Goal: Transaction & Acquisition: Purchase product/service

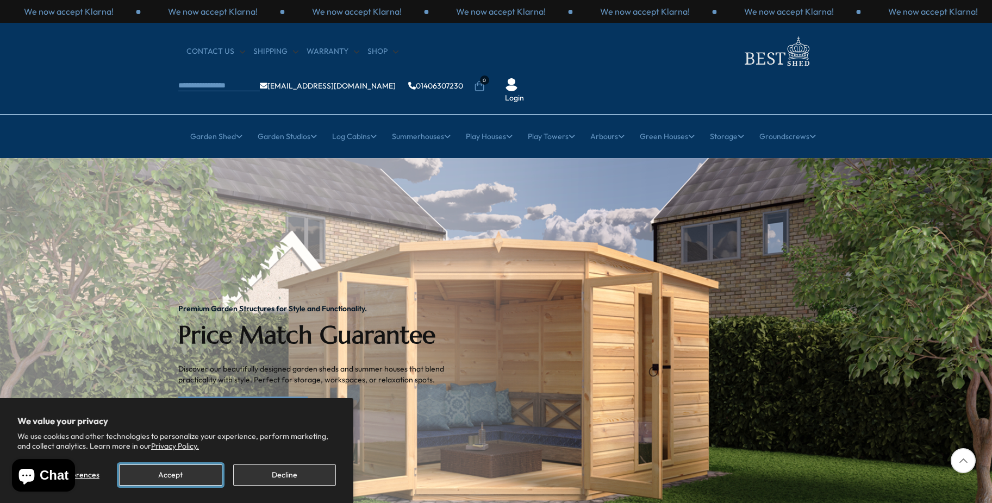
click at [178, 470] on button "Accept" at bounding box center [170, 475] width 103 height 21
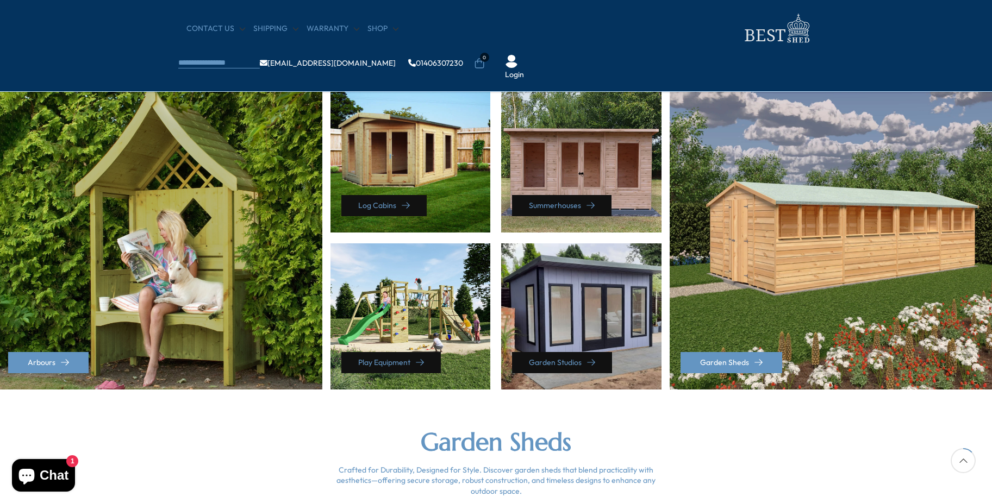
scroll to position [489, 0]
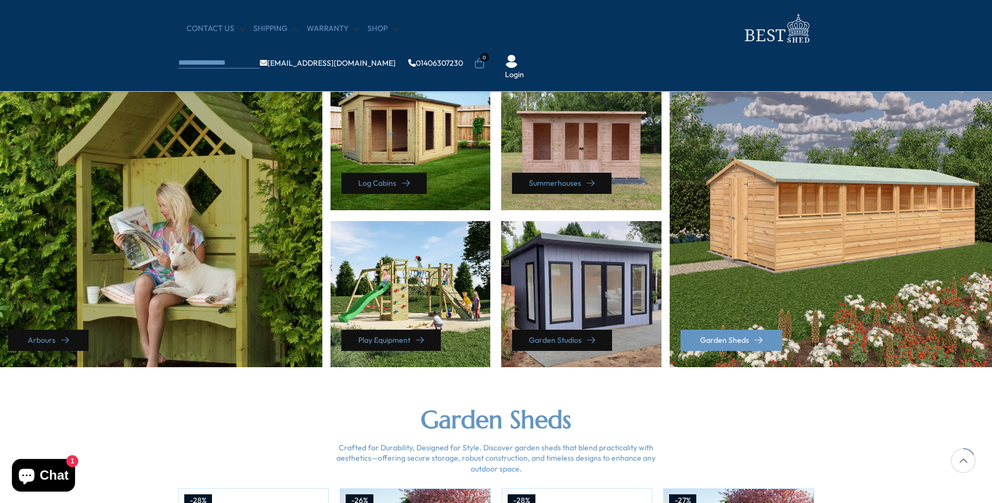
click at [55, 335] on link "Arbours" at bounding box center [48, 340] width 80 height 21
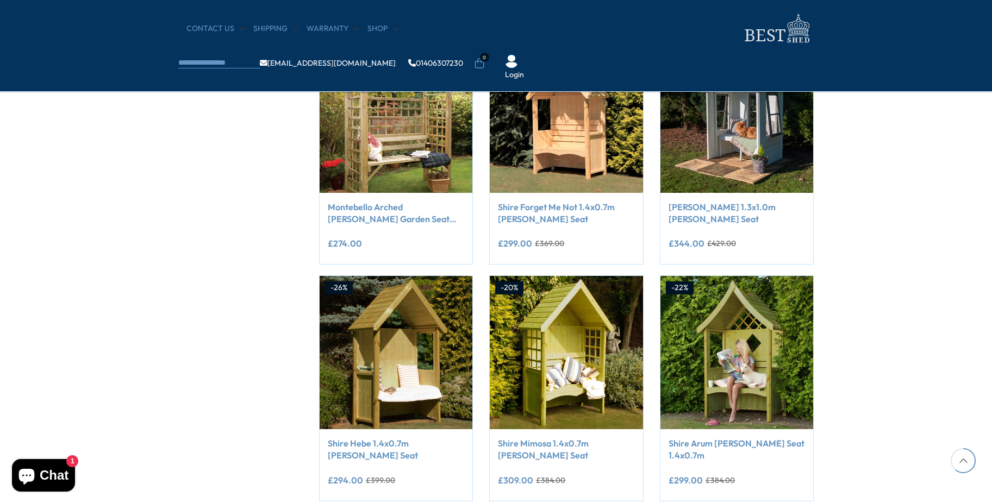
scroll to position [1033, 0]
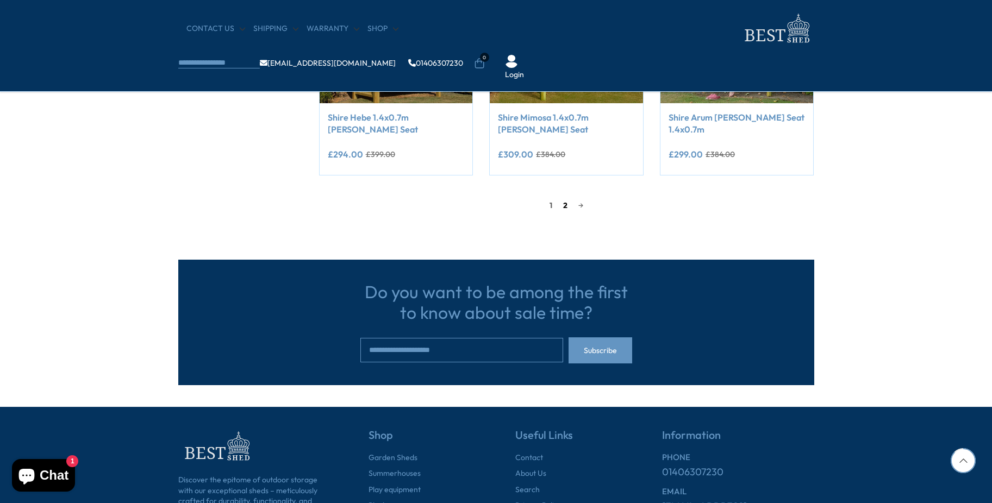
click at [558, 207] on link "2" at bounding box center [565, 205] width 15 height 16
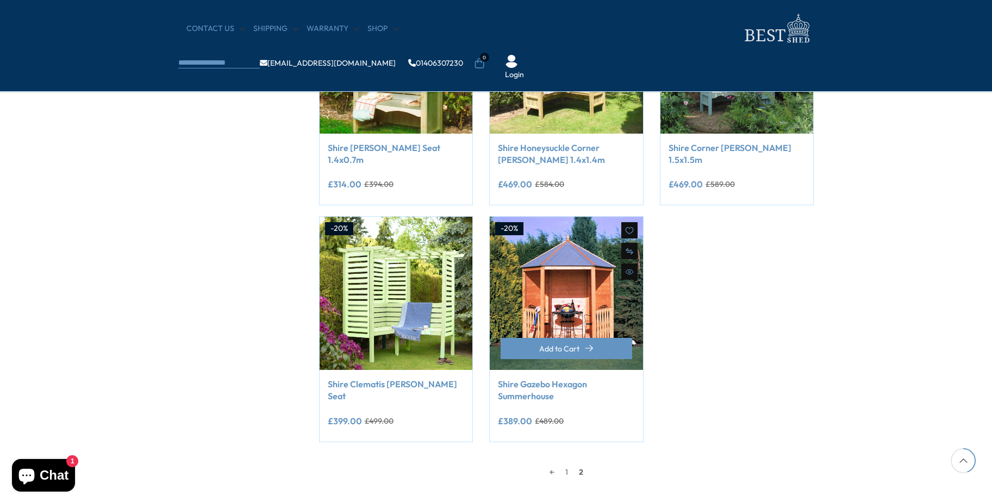
scroll to position [316, 0]
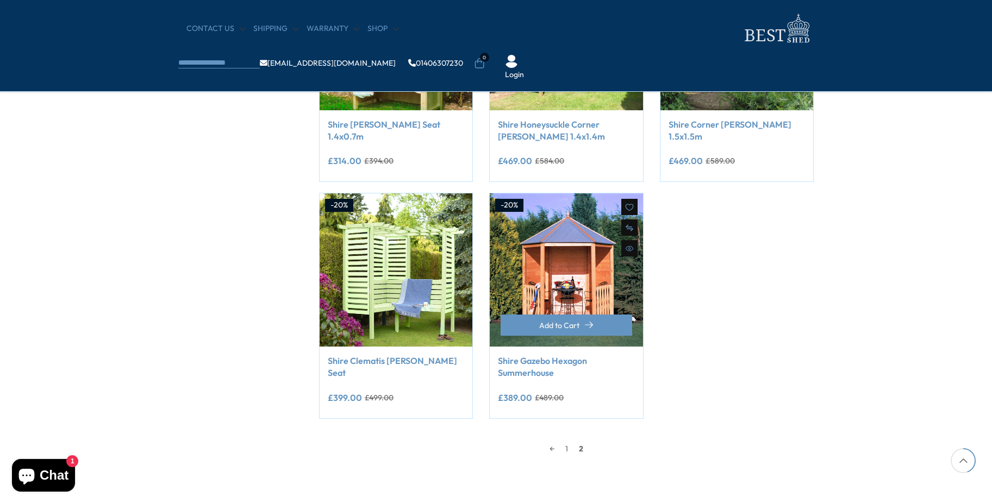
click at [539, 372] on link "Shire Gazebo Hexagon Summerhouse" at bounding box center [566, 367] width 137 height 24
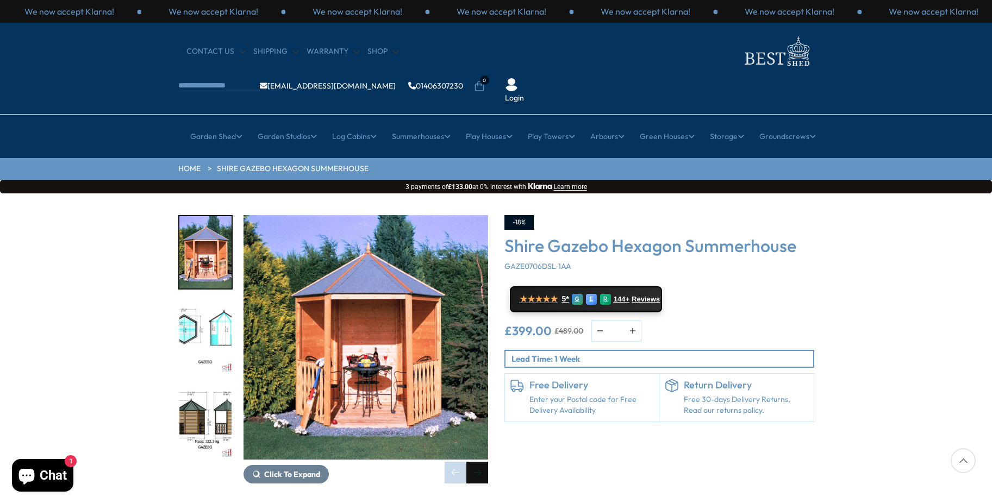
click at [477, 462] on div "Next slide" at bounding box center [477, 473] width 22 height 22
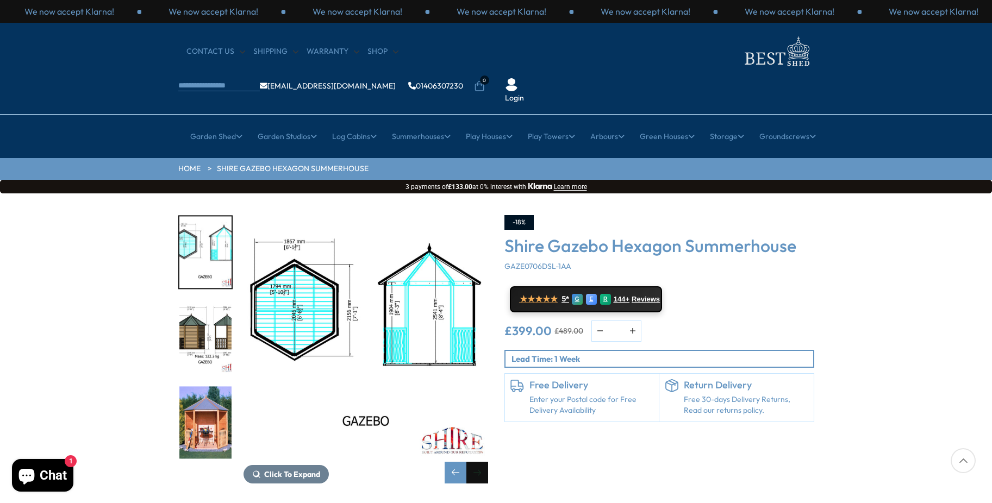
click at [477, 462] on div "Next slide" at bounding box center [477, 473] width 22 height 22
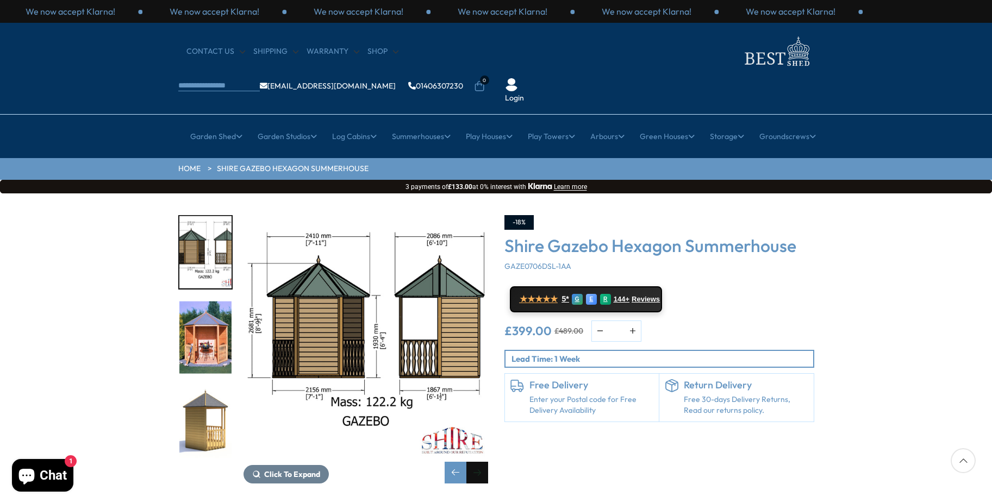
click at [477, 462] on div "Next slide" at bounding box center [477, 473] width 22 height 22
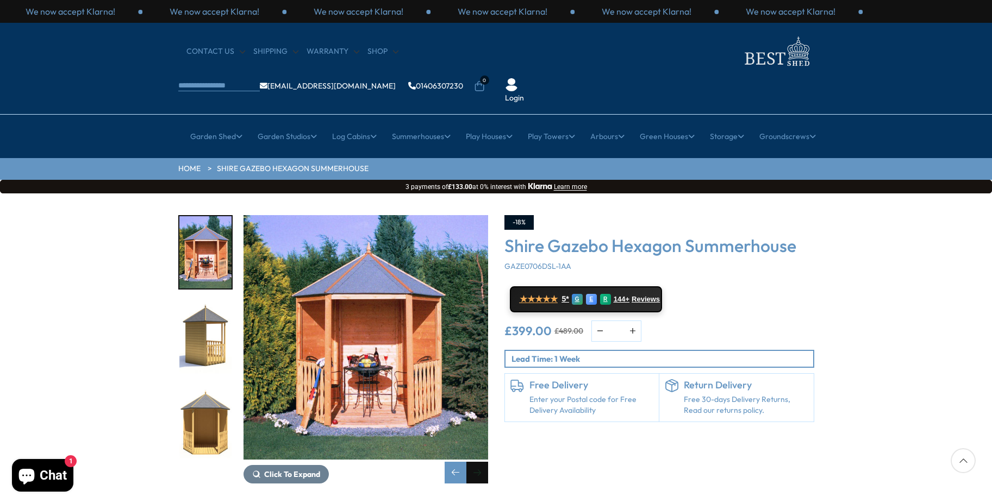
click at [477, 462] on div "Next slide" at bounding box center [477, 473] width 22 height 22
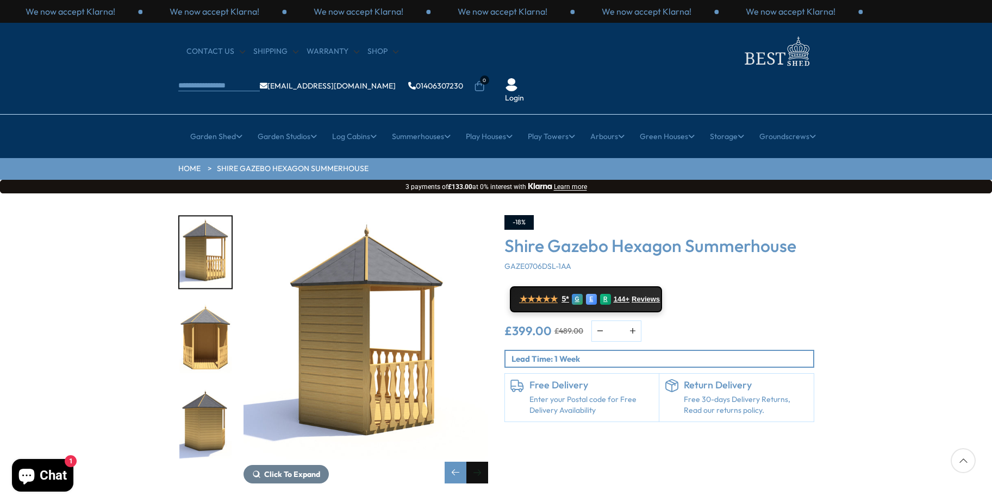
click at [477, 462] on div "Next slide" at bounding box center [477, 473] width 22 height 22
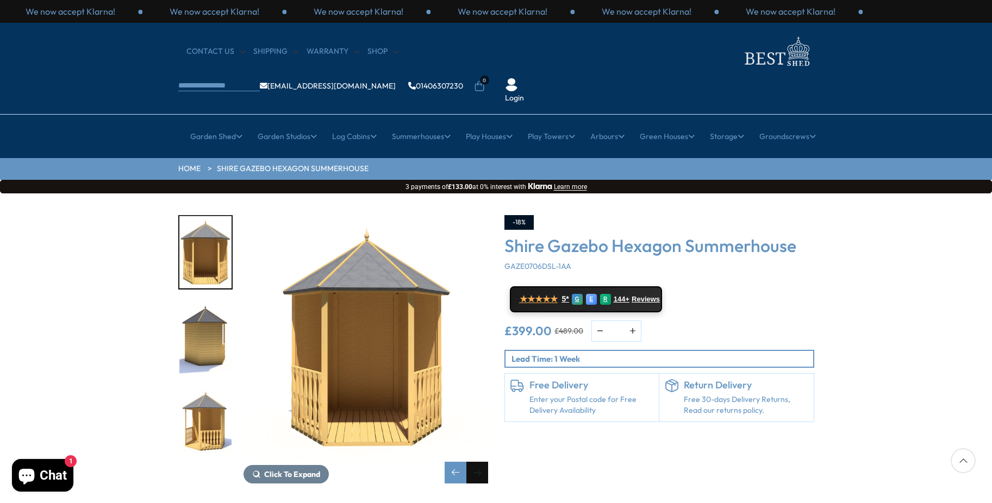
click at [477, 462] on div "Next slide" at bounding box center [477, 473] width 22 height 22
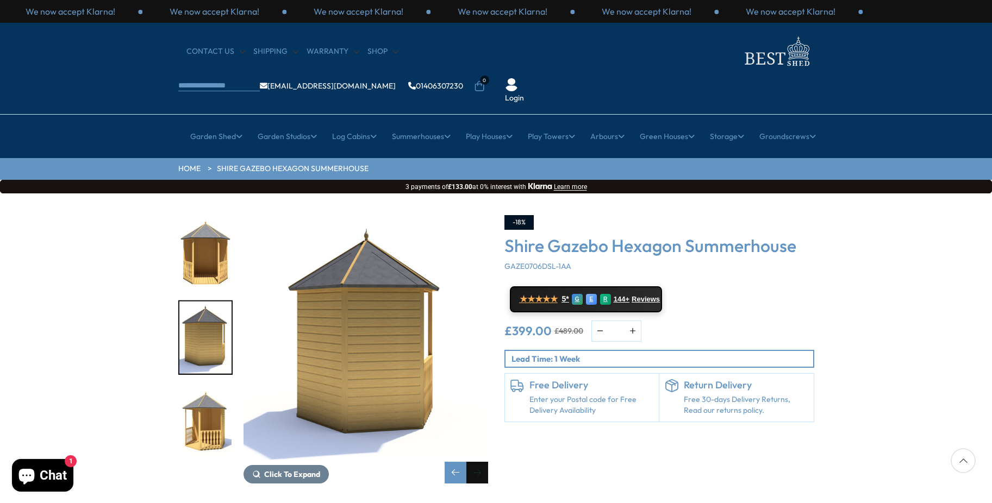
click at [477, 462] on div "Next slide" at bounding box center [477, 473] width 22 height 22
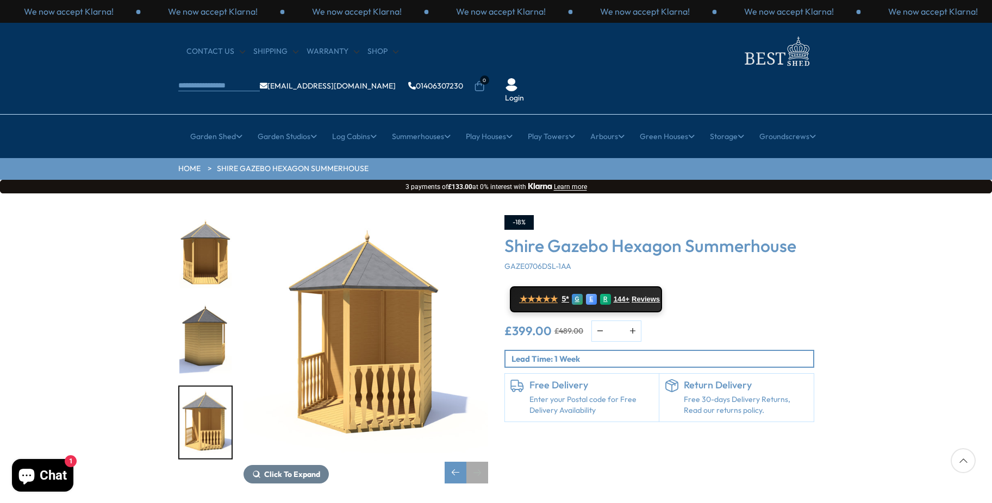
click at [477, 462] on div "Next slide" at bounding box center [477, 473] width 22 height 22
click at [195, 221] on img "6 / 8" at bounding box center [205, 252] width 52 height 72
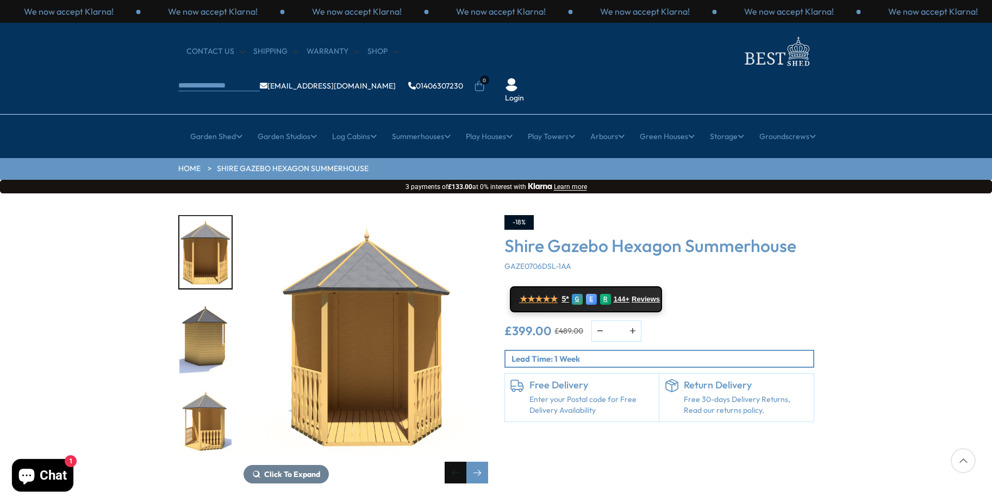
click at [451, 462] on div "Previous slide" at bounding box center [456, 473] width 22 height 22
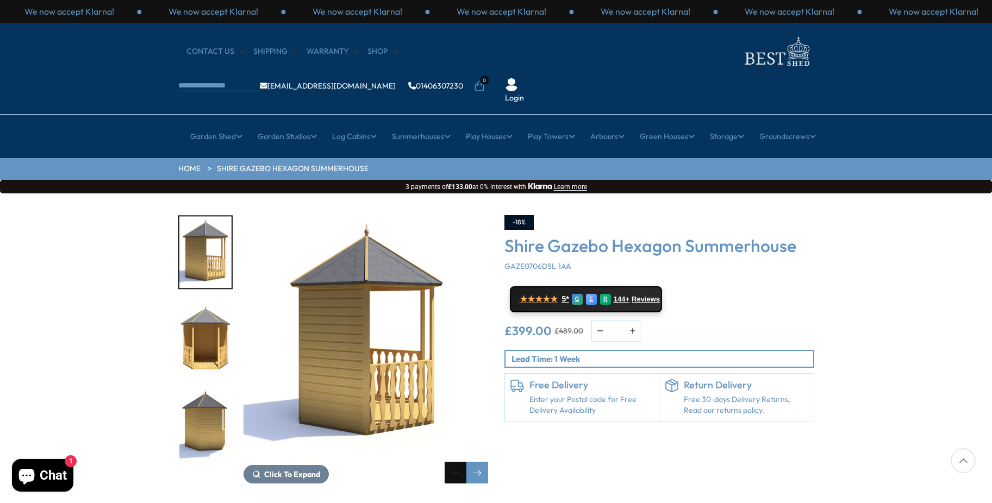
click at [451, 462] on div "Previous slide" at bounding box center [456, 473] width 22 height 22
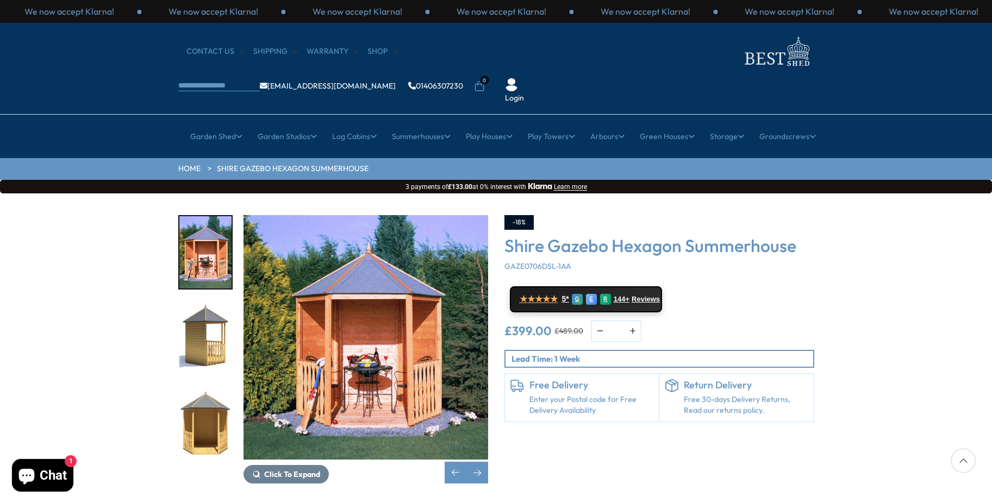
click at [358, 340] on img "4 / 8" at bounding box center [366, 337] width 245 height 245
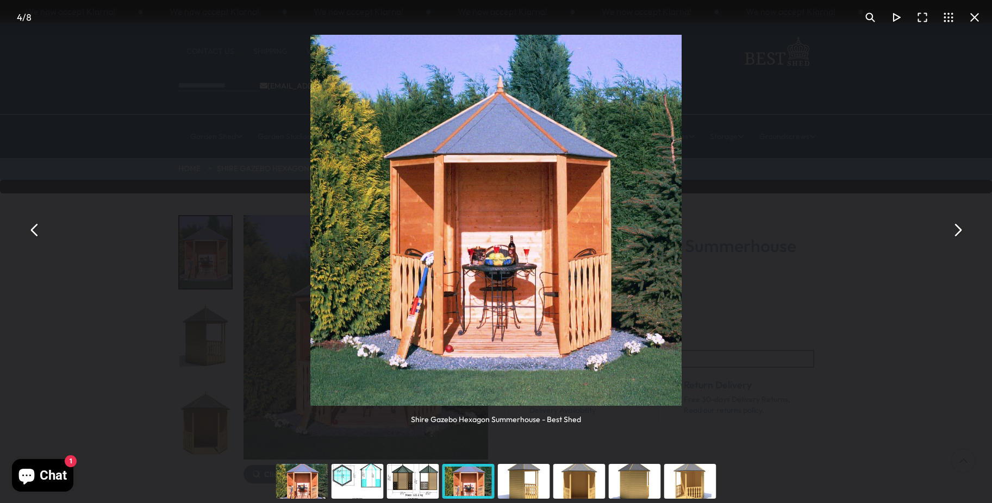
click at [961, 230] on button "You can close this modal content with the ESC key" at bounding box center [957, 230] width 26 height 26
